Goal: Information Seeking & Learning: Learn about a topic

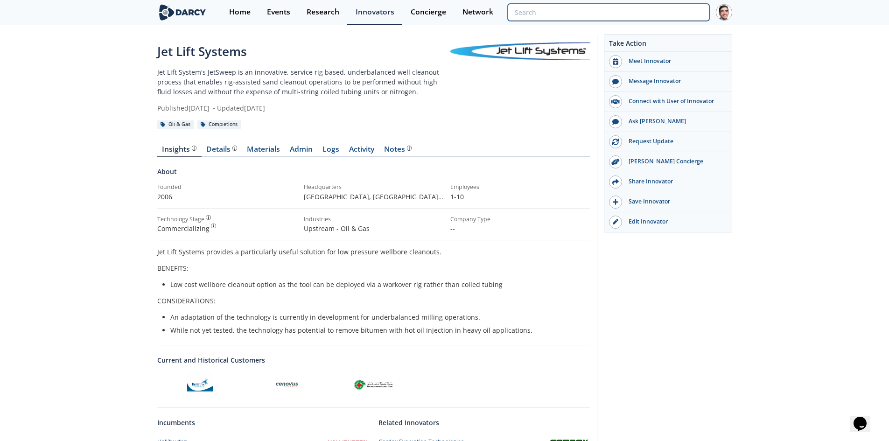
click at [635, 15] on input "search" at bounding box center [608, 12] width 201 height 17
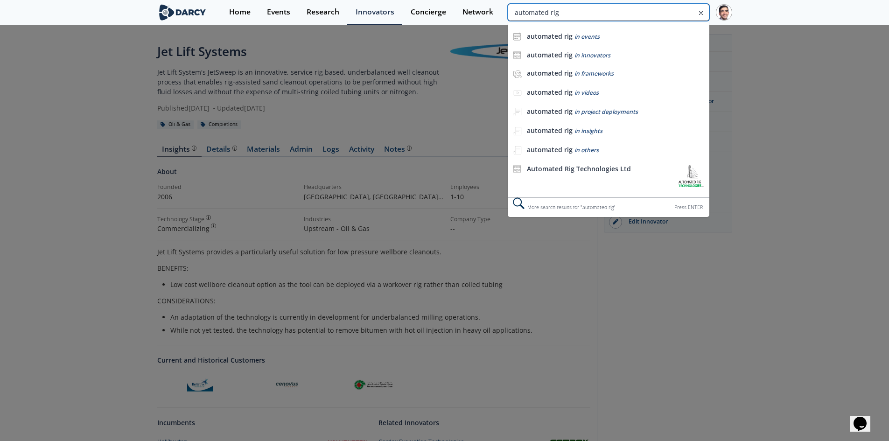
type input "automated rig"
click at [596, 176] on div "Automated Rig Technologies Ltd" at bounding box center [600, 176] width 147 height 22
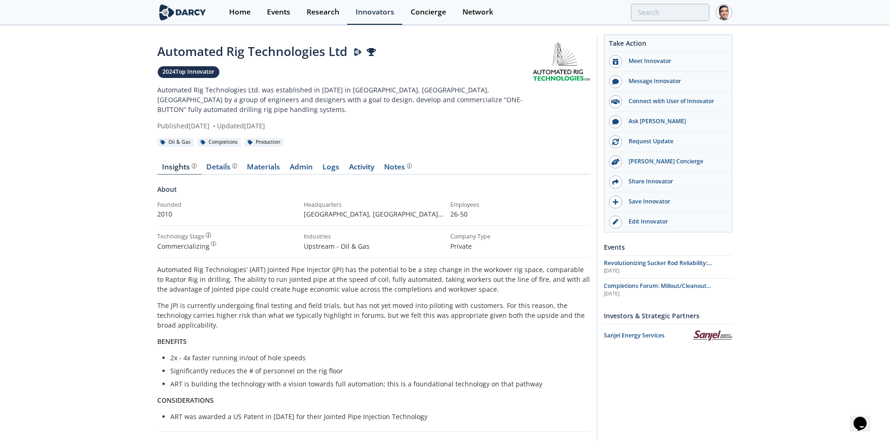
click at [328, 163] on link "Logs" at bounding box center [331, 168] width 27 height 11
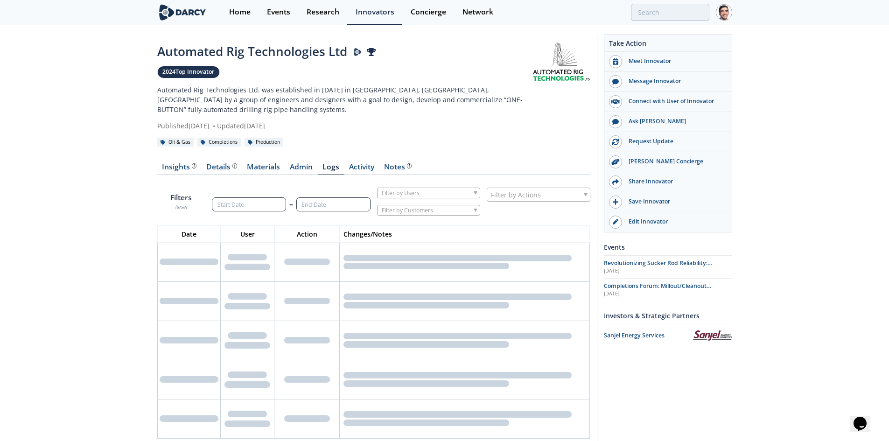
click at [294, 163] on link "Admin" at bounding box center [301, 168] width 33 height 11
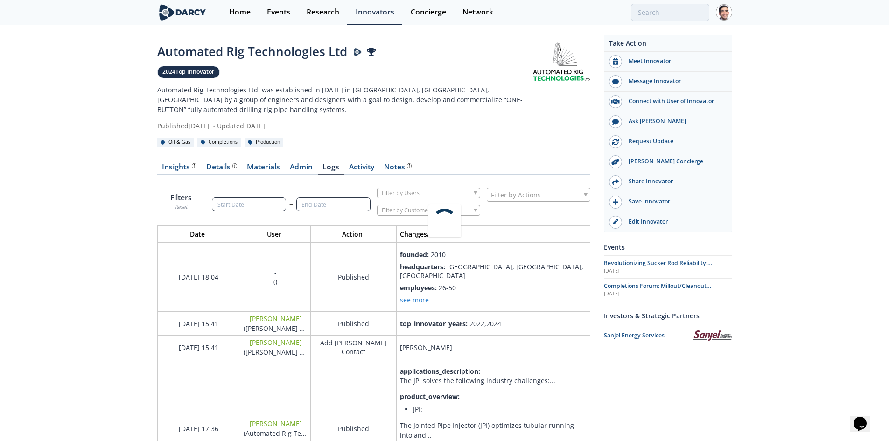
scroll to position [1329, 448]
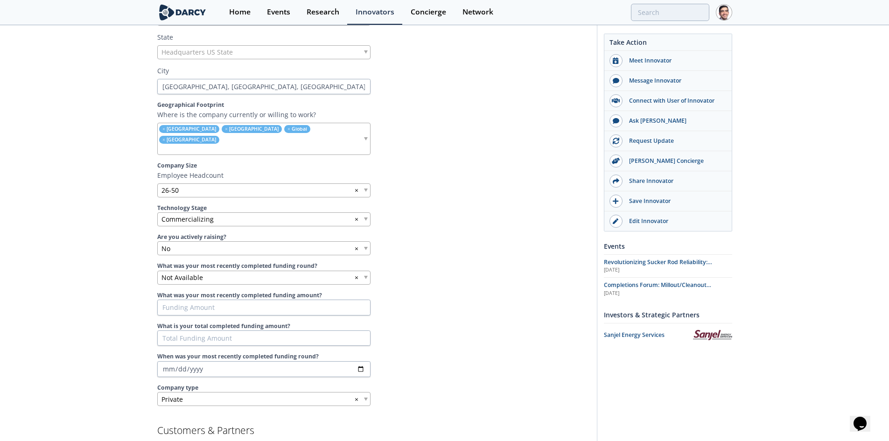
scroll to position [420, 0]
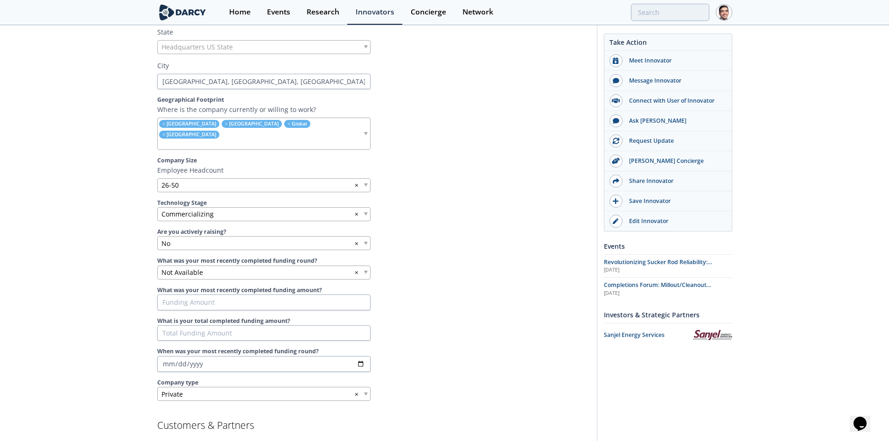
click at [635, 222] on div "Edit Innovator" at bounding box center [675, 221] width 105 height 8
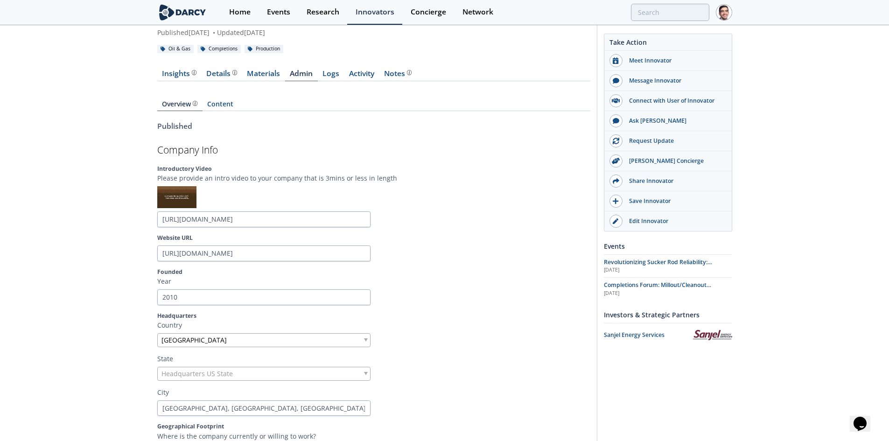
click at [325, 70] on link "Logs" at bounding box center [331, 75] width 27 height 11
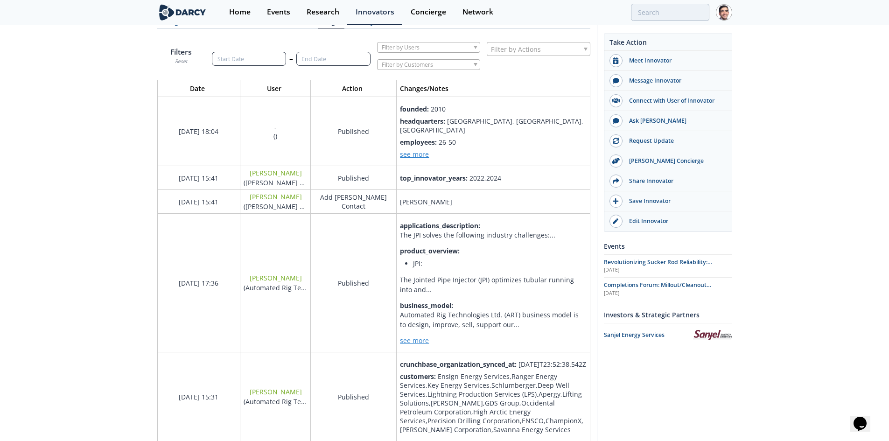
scroll to position [47, 0]
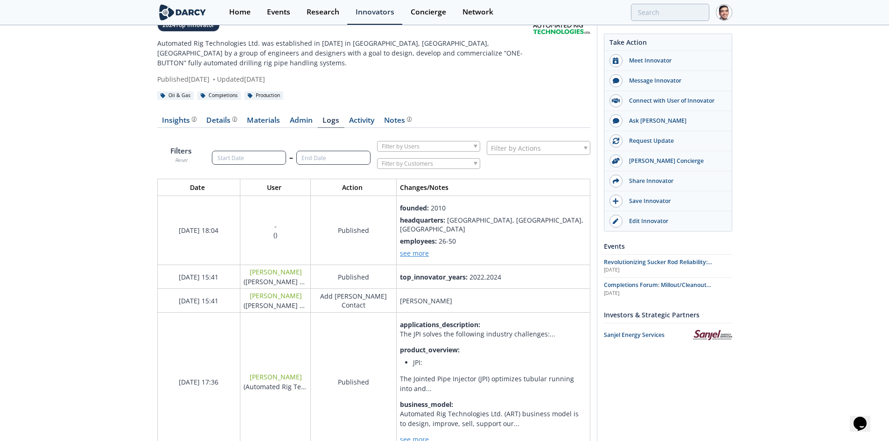
click at [231, 11] on div "Home" at bounding box center [239, 11] width 21 height 7
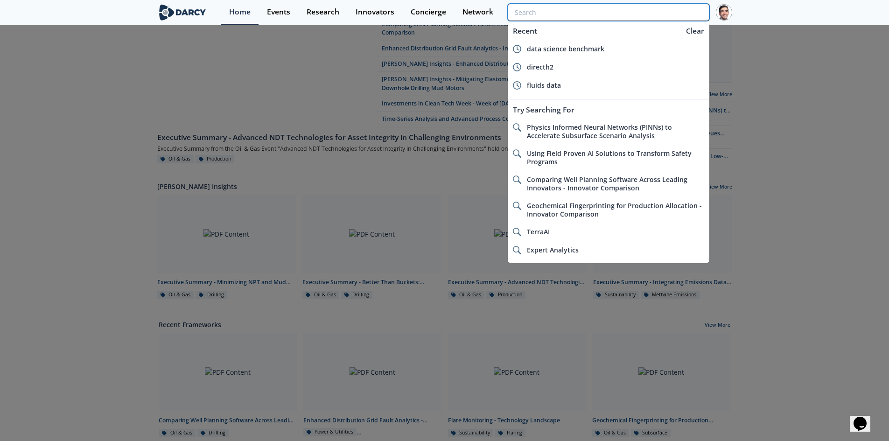
click at [653, 18] on input "search" at bounding box center [608, 12] width 201 height 17
click at [553, 17] on input "search" at bounding box center [608, 12] width 201 height 17
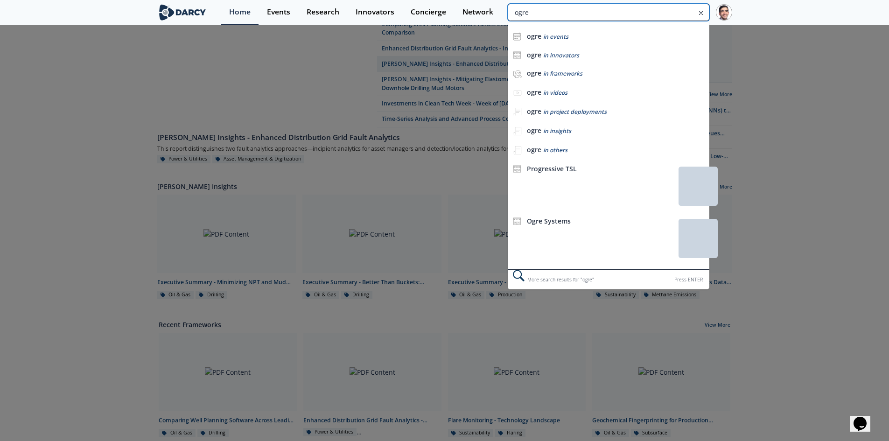
type input "ogre"
click at [545, 51] on span "in innovators" at bounding box center [561, 55] width 36 height 8
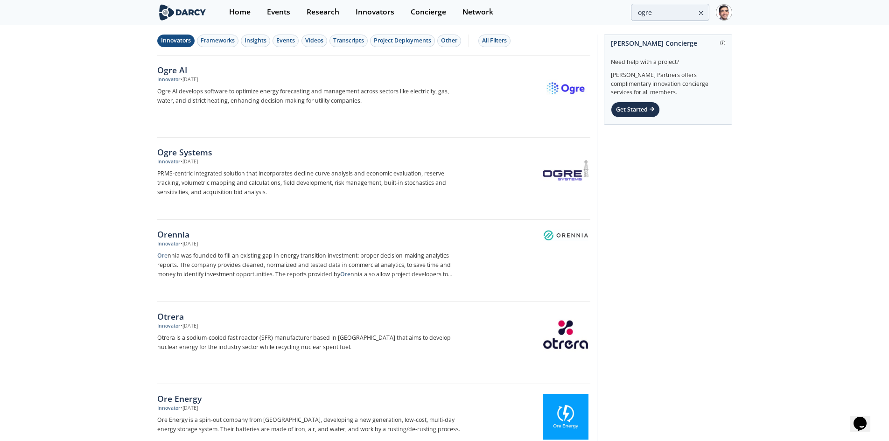
click at [185, 151] on div "Ogre Systems" at bounding box center [311, 152] width 309 height 12
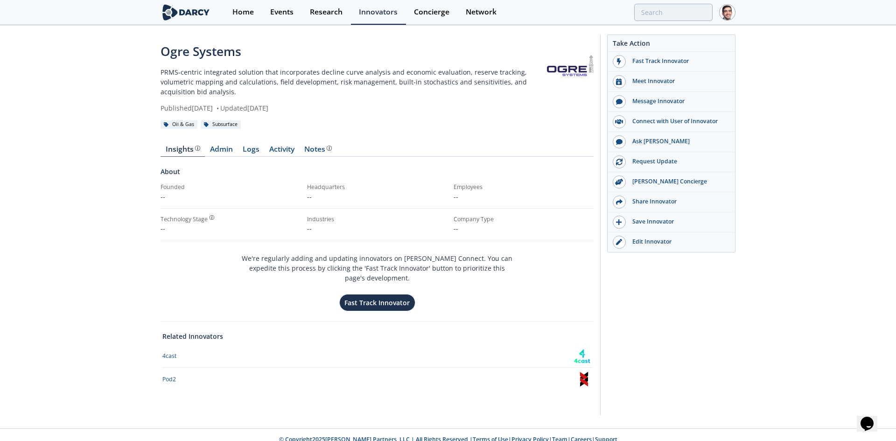
click at [653, 23] on div "Home Events Research Innovators Concierge Network" at bounding box center [479, 12] width 511 height 25
click at [655, 14] on input "search" at bounding box center [612, 12] width 201 height 17
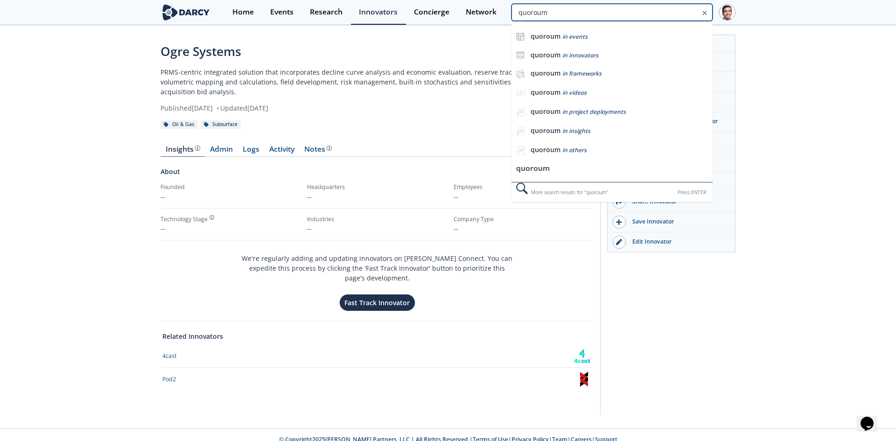
type input "quoroum"
click at [572, 51] on span "in innovators" at bounding box center [580, 55] width 36 height 8
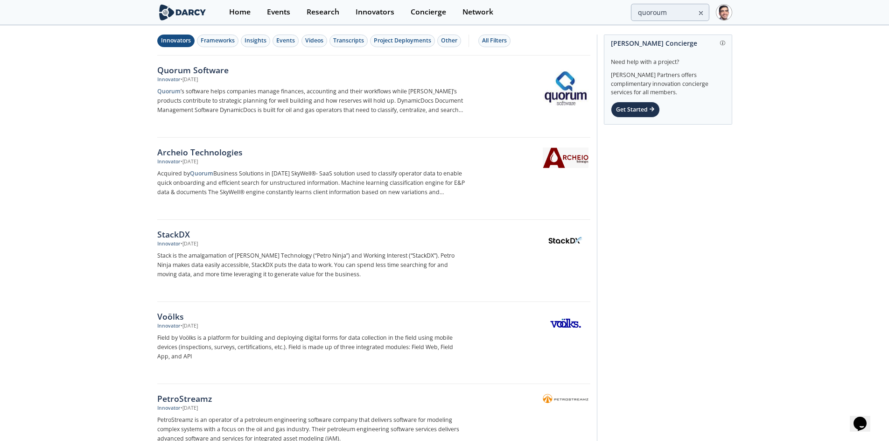
click at [184, 79] on div "• Jan 2, 2022" at bounding box center [189, 79] width 17 height 7
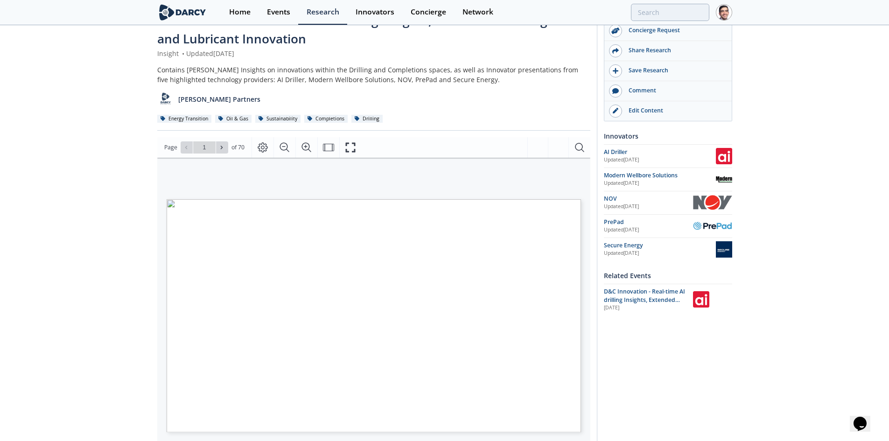
scroll to position [47, 0]
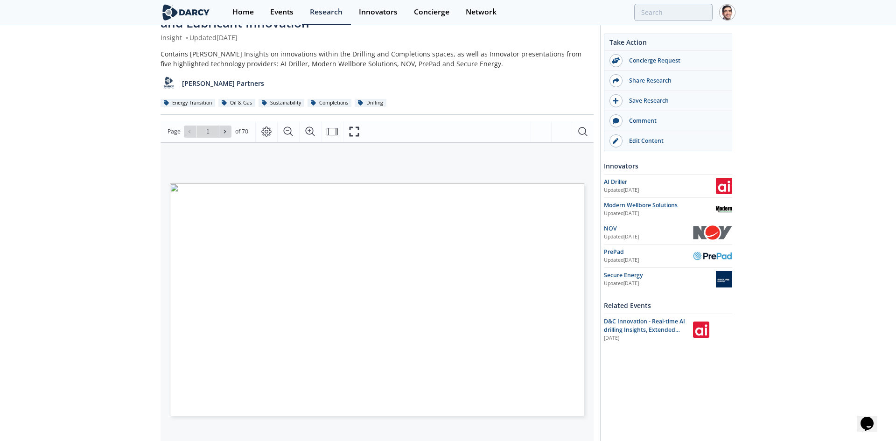
type input "2"
type input "3"
type input "4"
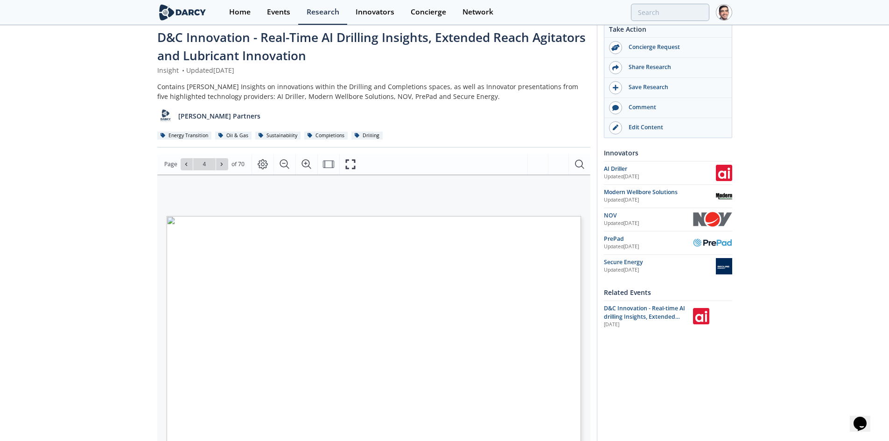
scroll to position [0, 0]
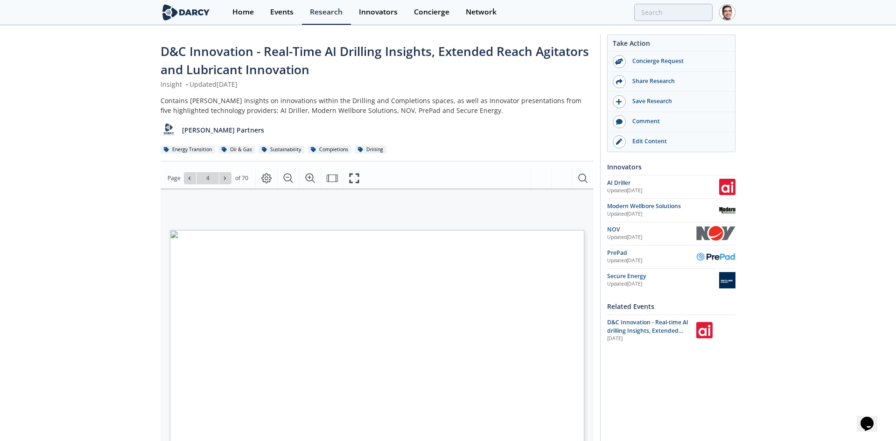
type input "5"
type input "6"
type input "7"
type input "2"
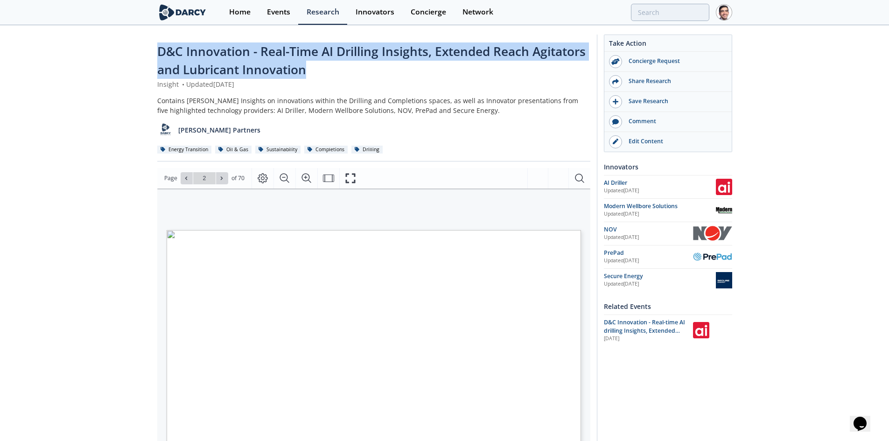
drag, startPoint x: 326, startPoint y: 67, endPoint x: 151, endPoint y: 55, distance: 175.0
click at [151, 55] on div "D&C Innovation - Real-Time AI Drilling Insights, Extended Reach Agitators and L…" at bounding box center [444, 369] width 889 height 687
copy span "D&C Innovation - Real-Time AI Drilling Insights, Extended Reach Agitators and L…"
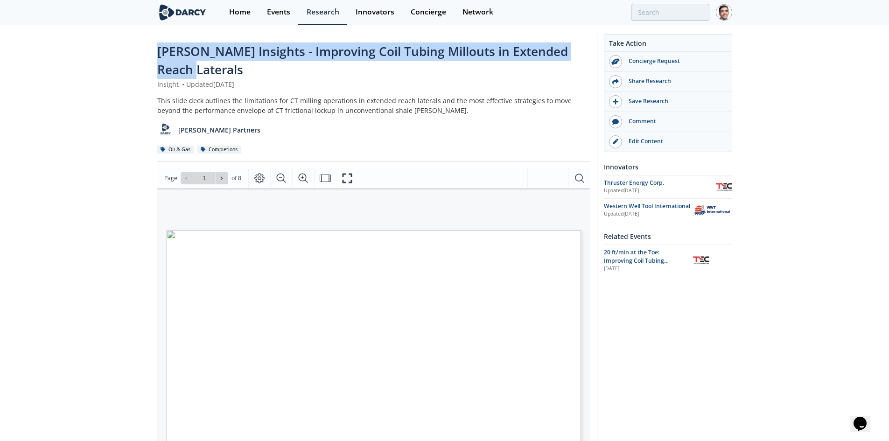
drag, startPoint x: 210, startPoint y: 67, endPoint x: 161, endPoint y: 54, distance: 51.5
click at [161, 54] on div "[PERSON_NAME] Insights - Improving Coil Tubing Millouts in Extended Reach Later…" at bounding box center [373, 60] width 433 height 37
copy span "[PERSON_NAME] Insights - Improving Coil Tubing Millouts in Extended Reach Later…"
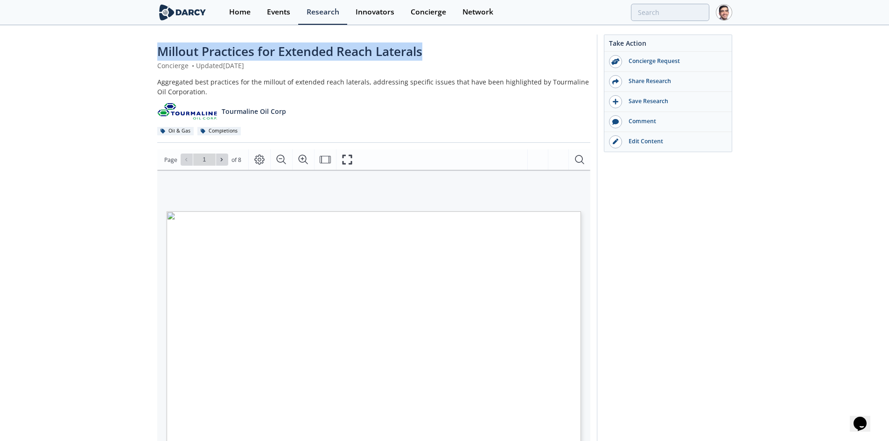
drag, startPoint x: 160, startPoint y: 49, endPoint x: 433, endPoint y: 55, distance: 272.6
click at [433, 55] on div "Millout Practices for Extended Reach Laterals" at bounding box center [373, 51] width 433 height 18
copy span "Millout Practices for Extended Reach Laterals"
